Goal: Information Seeking & Learning: Learn about a topic

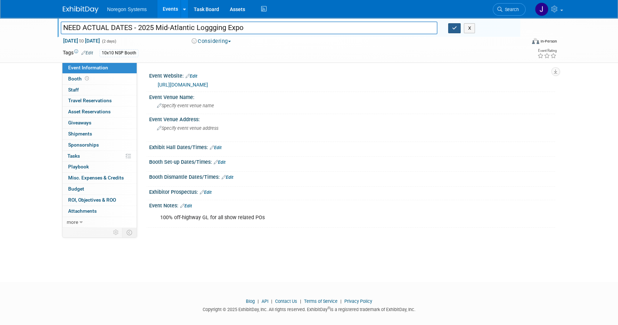
click at [454, 26] on icon "button" at bounding box center [454, 28] width 5 height 5
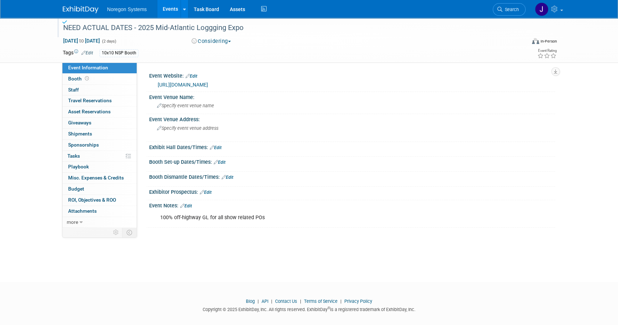
click at [89, 6] on img at bounding box center [81, 9] width 36 height 7
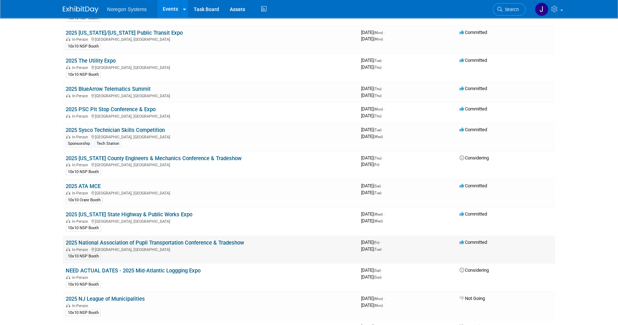
scroll to position [454, 0]
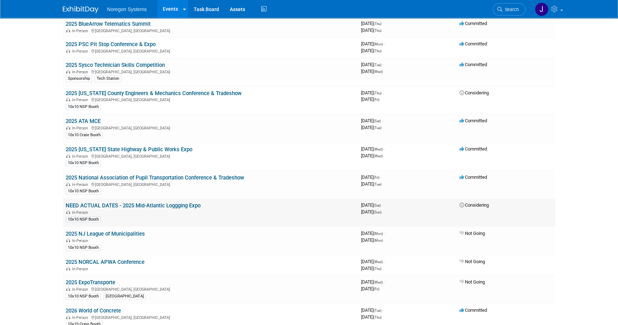
drag, startPoint x: 56, startPoint y: 202, endPoint x: 211, endPoint y: 205, distance: 154.7
drag, startPoint x: 211, startPoint y: 205, endPoint x: 221, endPoint y: 204, distance: 10.5
click at [216, 204] on td "NEED ACTUAL DATES - 2025 Mid-Atlantic Loggging Expo In-Person 10x10 NSP Booth" at bounding box center [211, 212] width 296 height 28
click at [223, 203] on td "NEED ACTUAL DATES - 2025 Mid-Atlantic Loggging Expo In-Person 10x10 NSP Booth" at bounding box center [211, 212] width 296 height 28
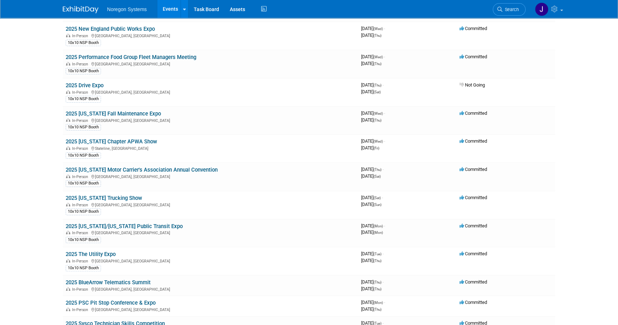
scroll to position [195, 0]
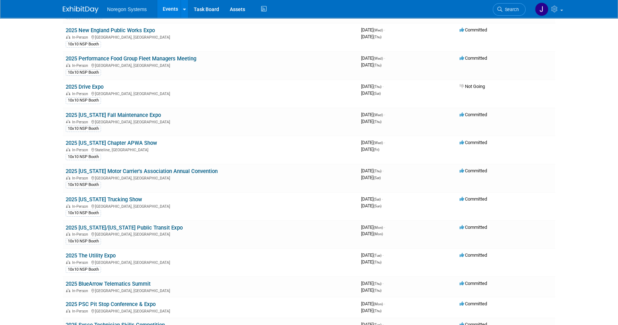
click at [134, 140] on link "2025 [US_STATE] Chapter APWA Show" at bounding box center [111, 143] width 91 height 6
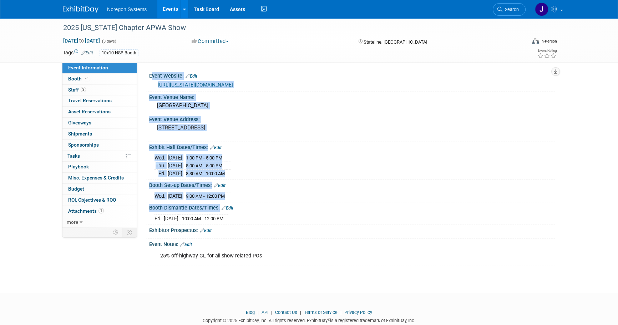
drag, startPoint x: 254, startPoint y: 218, endPoint x: 148, endPoint y: 77, distance: 176.7
click at [148, 77] on div "Event Website: Edit https://nevada.apwa.org/event/2025-fall-conference/ Event V…" at bounding box center [349, 167] width 402 height 195
copy div "Event Website: Edit https://nevada.apwa.org/event/2025-fall-conference/ Event V…"
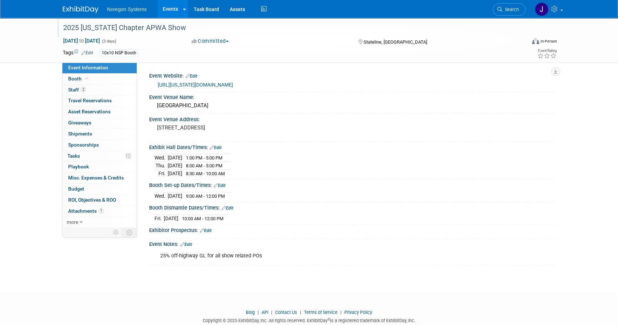
click at [179, 30] on div "2025 [US_STATE] Chapter APWA Show" at bounding box center [288, 27] width 455 height 13
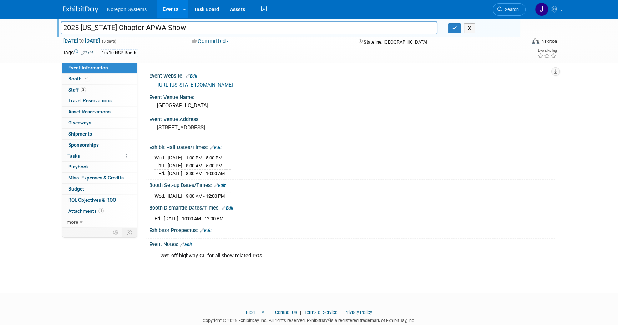
drag, startPoint x: 187, startPoint y: 28, endPoint x: 55, endPoint y: 29, distance: 132.1
click at [55, 29] on div "2025 [US_STATE] Chapter APWA Show" at bounding box center [249, 28] width 388 height 11
